Goal: Information Seeking & Learning: Find specific fact

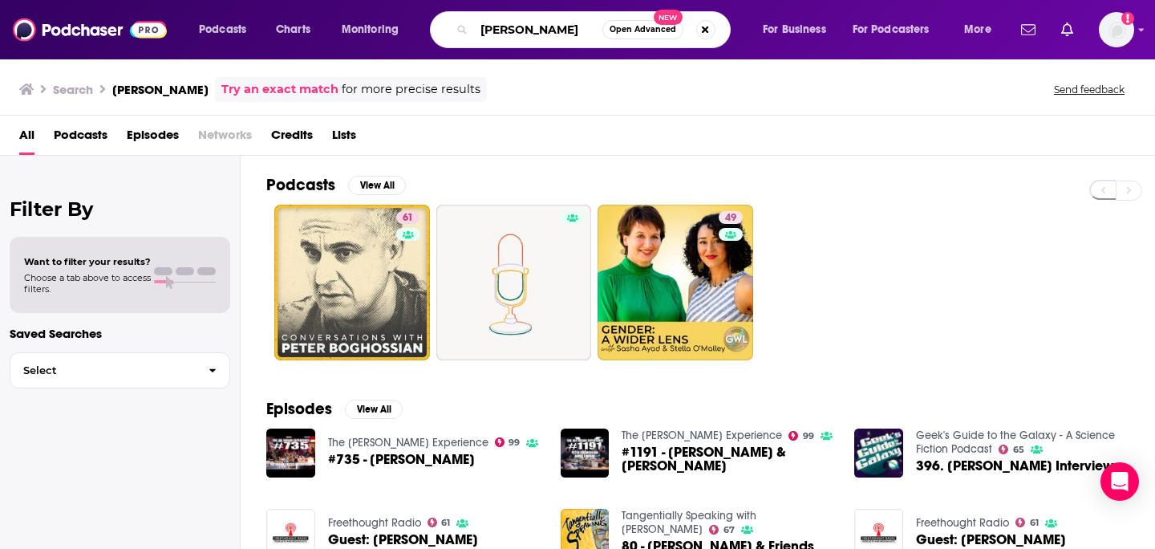
click at [550, 26] on input "peter boghossian" at bounding box center [538, 30] width 128 height 26
type input "dr. josef"
